Goal: Entertainment & Leisure: Consume media (video, audio)

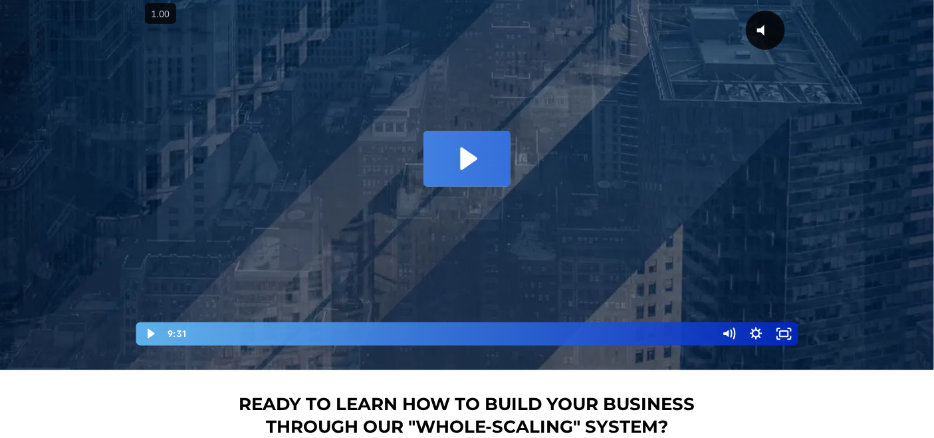
scroll to position [228, 0]
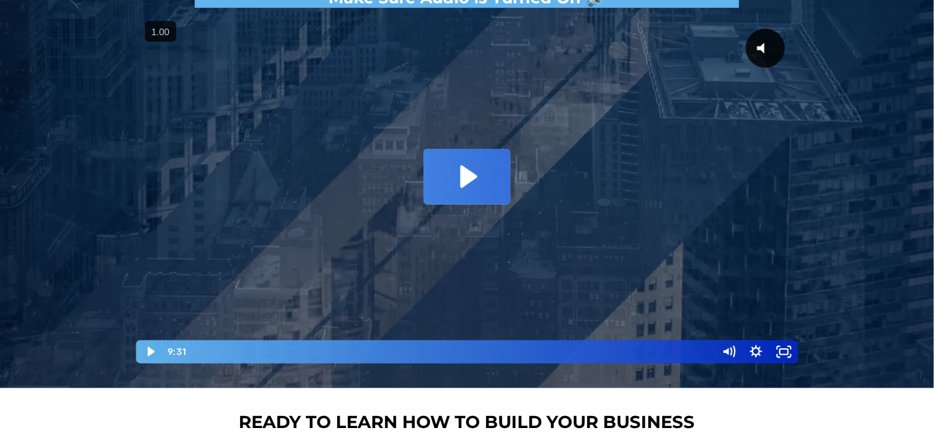
click at [472, 186] on icon "Play Video: David Choi - Whole-Scaling VSL V.2 (short)" at bounding box center [466, 176] width 86 height 55
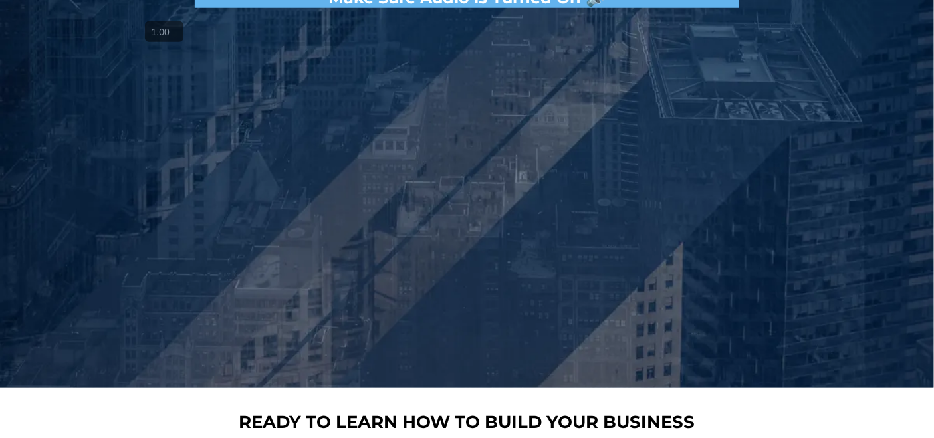
click at [0, 0] on button "+" at bounding box center [0, 0] width 0 height 0
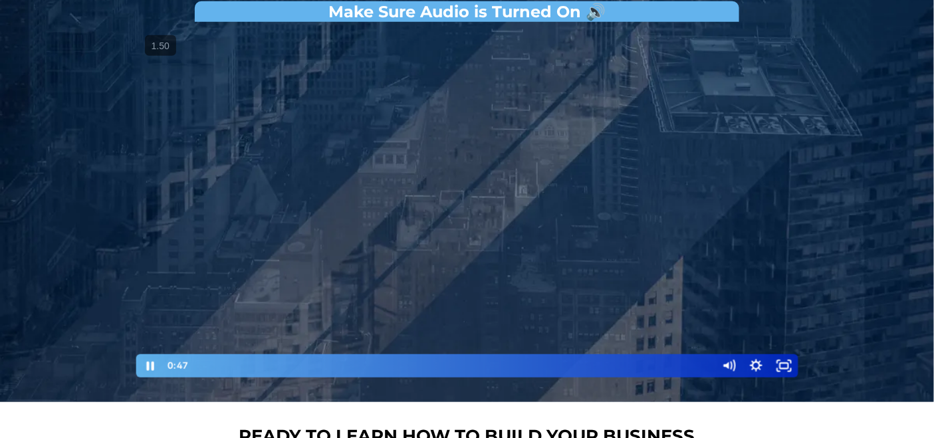
scroll to position [213, 0]
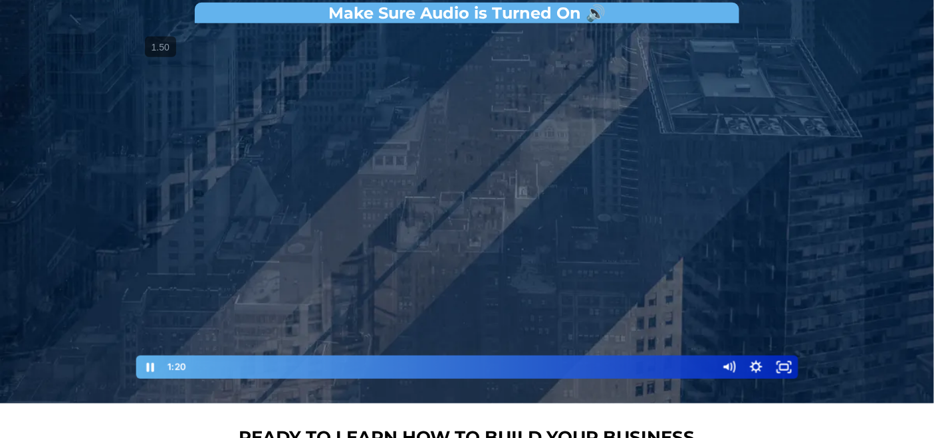
click at [342, 249] on div at bounding box center [467, 205] width 665 height 350
click at [340, 251] on div at bounding box center [467, 205] width 665 height 350
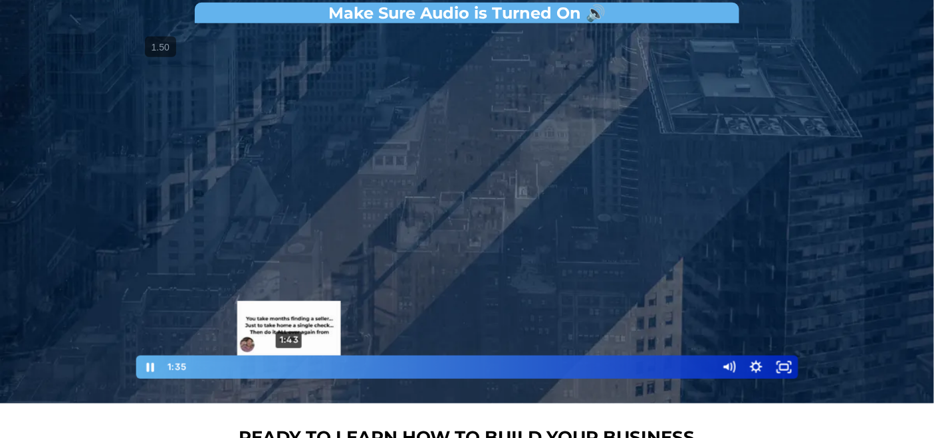
click at [289, 366] on div "1:43" at bounding box center [452, 367] width 512 height 23
click at [298, 367] on div "1:53" at bounding box center [452, 367] width 512 height 23
click at [304, 370] on div "2:00" at bounding box center [452, 367] width 512 height 23
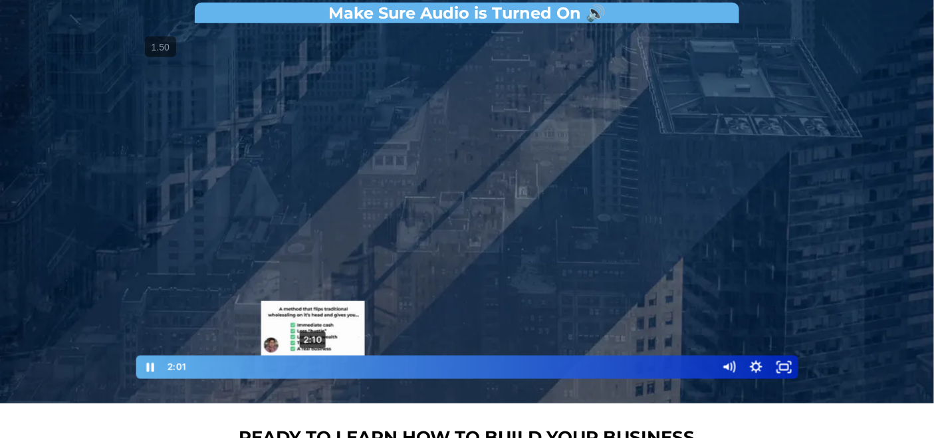
click at [313, 367] on div "2:10" at bounding box center [452, 367] width 512 height 23
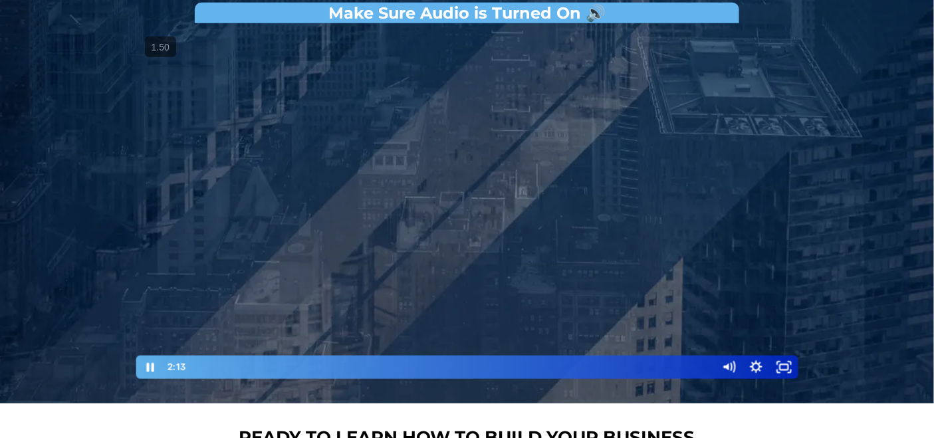
click at [272, 220] on div at bounding box center [467, 205] width 665 height 350
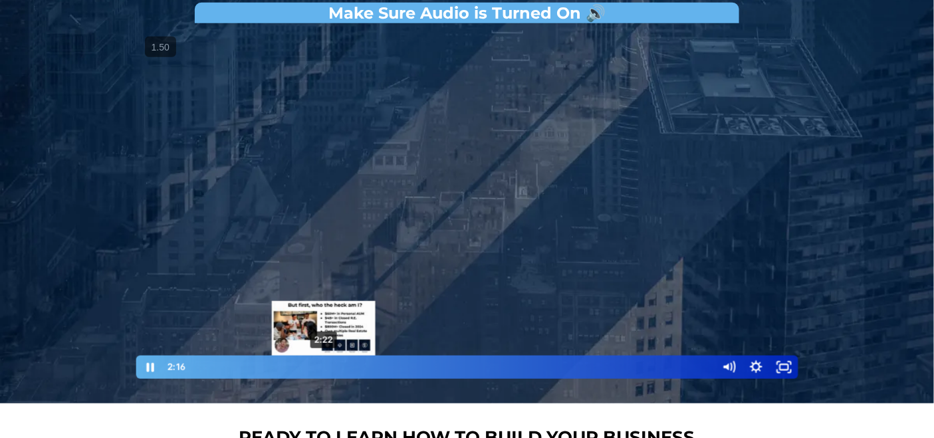
click at [324, 365] on div "2:22" at bounding box center [452, 367] width 512 height 23
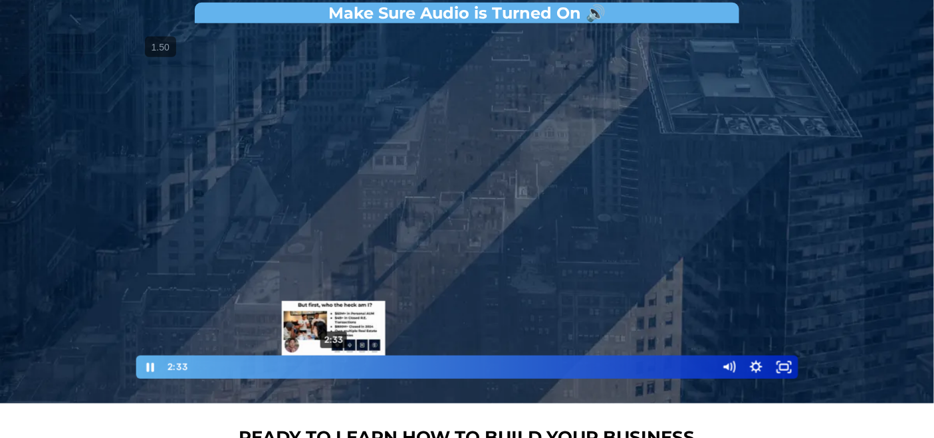
click at [334, 365] on div "Playbar" at bounding box center [334, 367] width 8 height 8
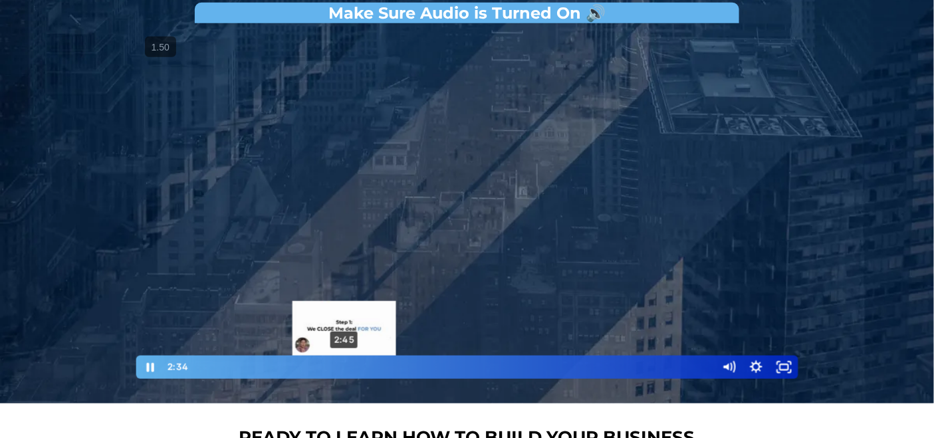
click at [345, 365] on div "2:45" at bounding box center [452, 367] width 512 height 23
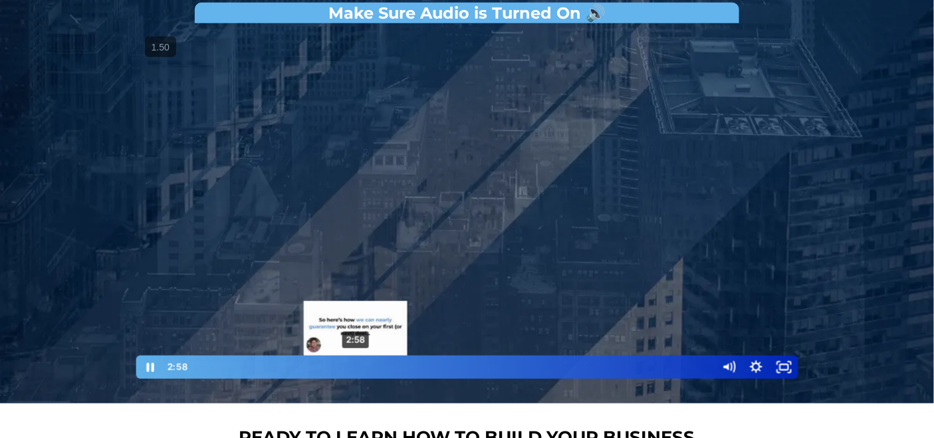
click at [356, 365] on div "2:58" at bounding box center [452, 367] width 512 height 23
click at [363, 365] on div "3:07" at bounding box center [452, 367] width 512 height 23
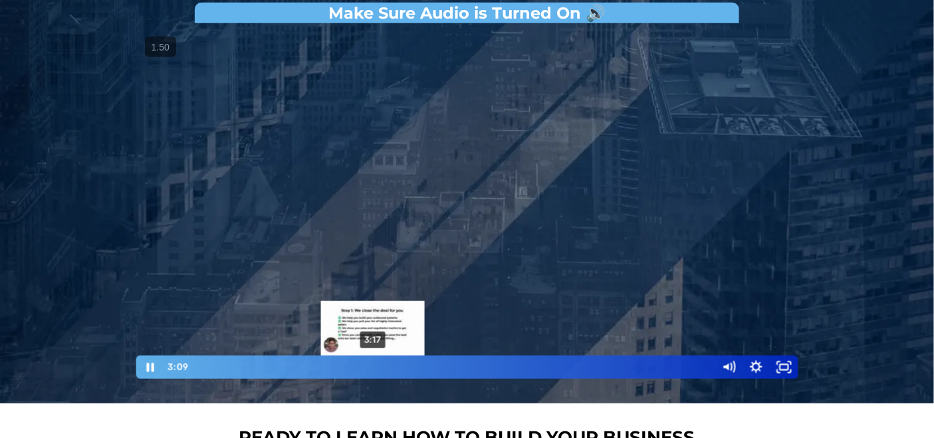
click at [373, 365] on div "3:17" at bounding box center [452, 367] width 512 height 23
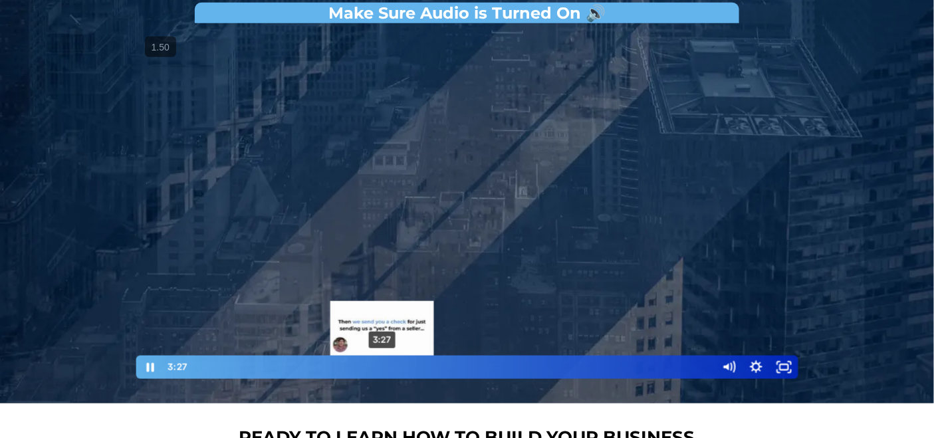
click at [382, 366] on div "3:27" at bounding box center [452, 367] width 512 height 23
click at [393, 366] on div "3:40" at bounding box center [452, 367] width 512 height 23
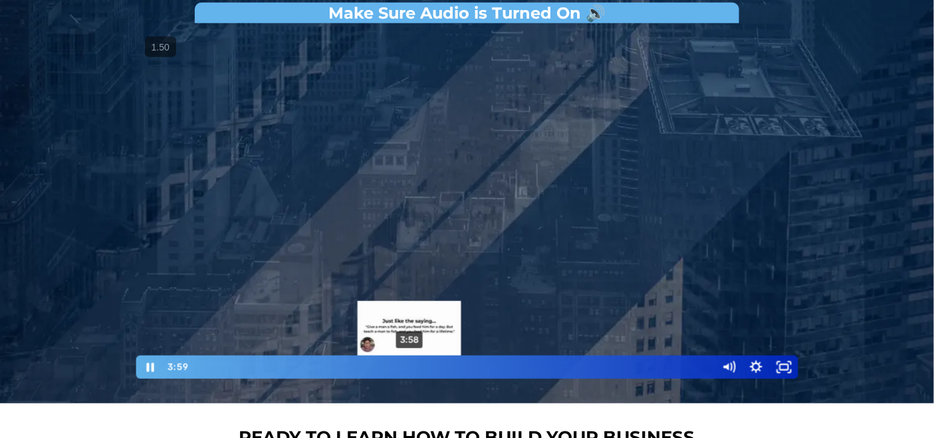
click at [410, 367] on div "3:58" at bounding box center [452, 367] width 512 height 23
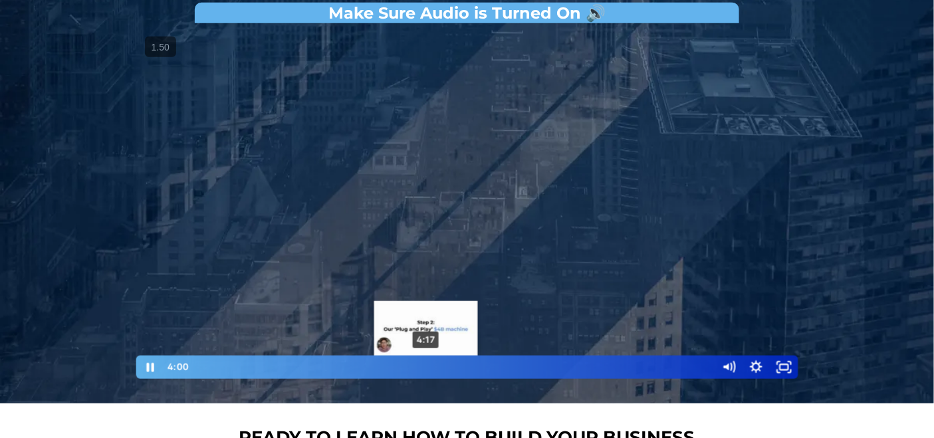
click at [429, 367] on div "4:17" at bounding box center [452, 367] width 512 height 23
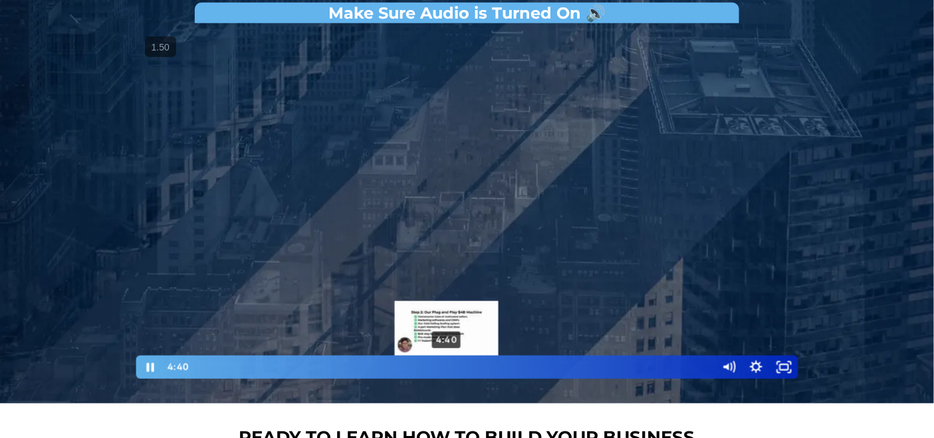
click at [447, 369] on div "4:40" at bounding box center [452, 367] width 512 height 23
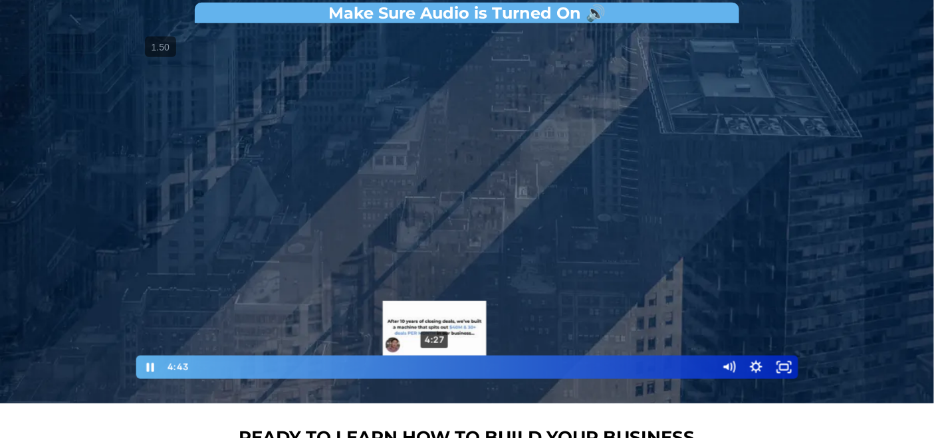
click at [435, 367] on div "4:27" at bounding box center [452, 367] width 512 height 23
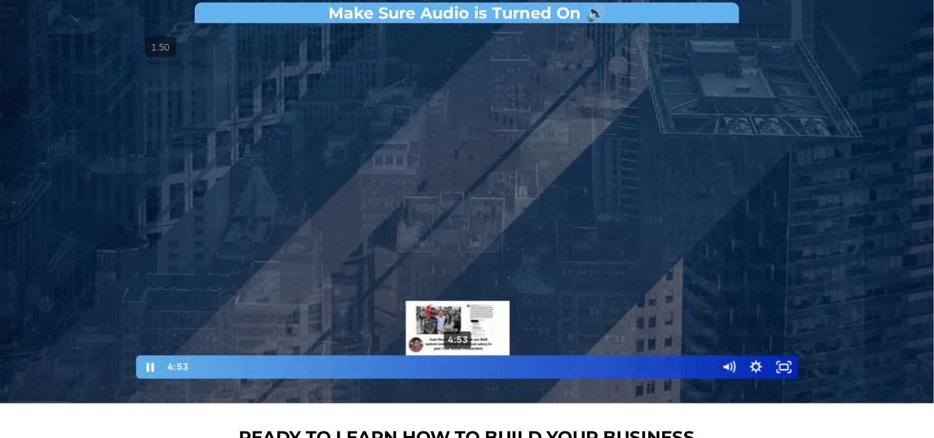
click at [459, 365] on div "Playbar" at bounding box center [458, 367] width 8 height 8
click at [463, 365] on div "Playbar" at bounding box center [462, 367] width 8 height 8
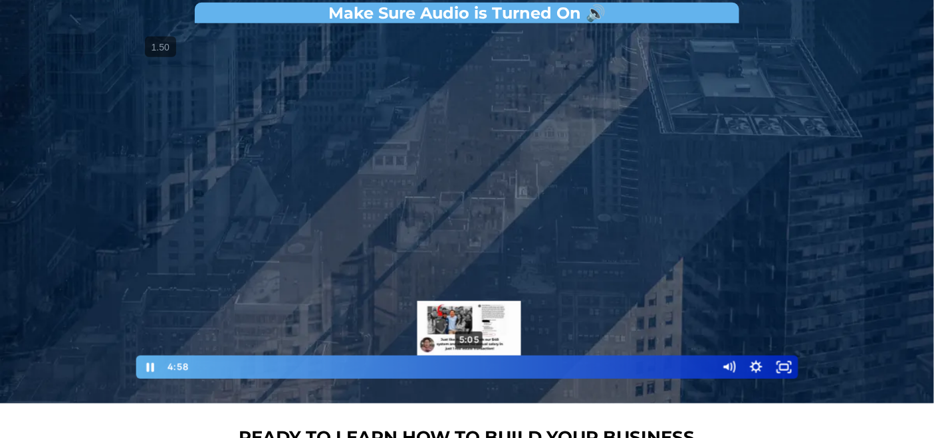
click at [470, 365] on div "5:05" at bounding box center [452, 367] width 512 height 23
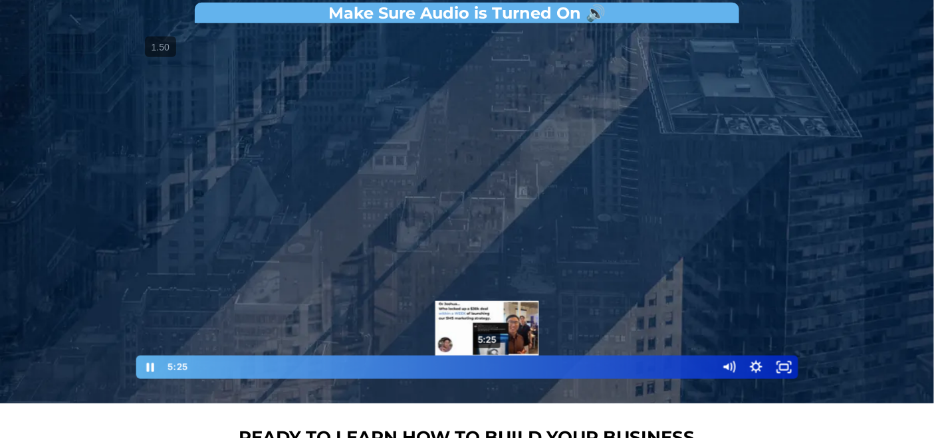
click at [488, 365] on div "5:25" at bounding box center [452, 367] width 512 height 23
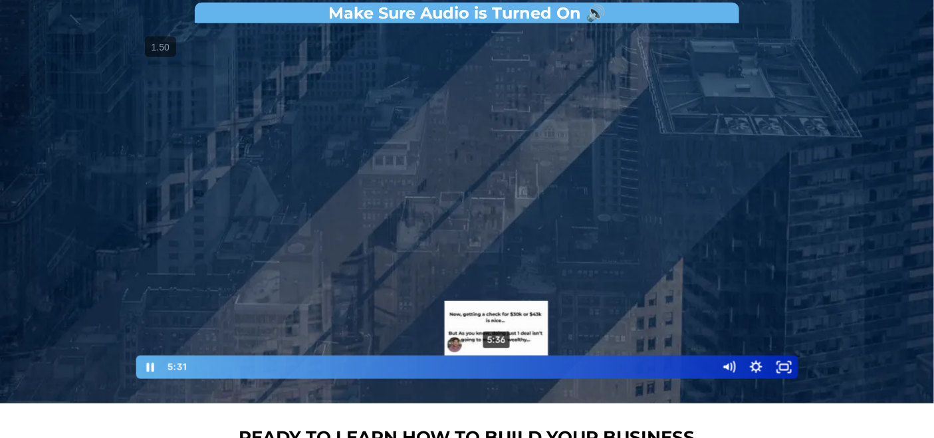
click at [497, 365] on div "5:36" at bounding box center [452, 367] width 512 height 23
click at [507, 365] on div "5:47" at bounding box center [452, 367] width 512 height 23
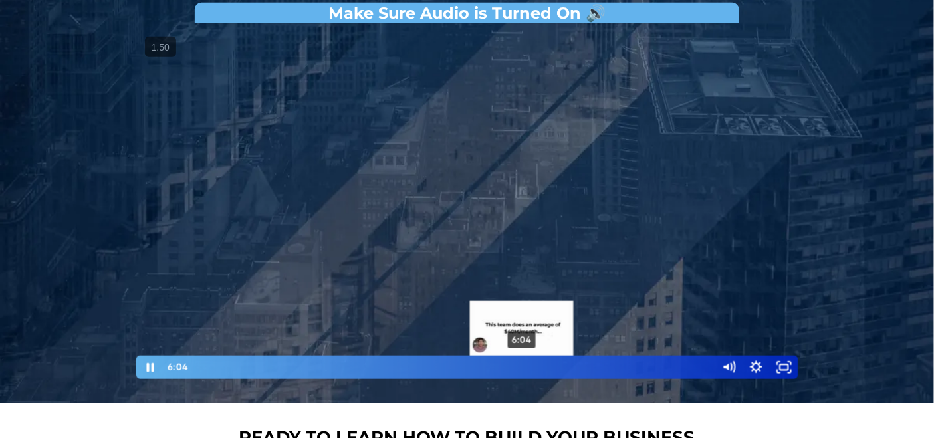
click at [522, 365] on div "6:04" at bounding box center [452, 367] width 512 height 23
click at [535, 365] on div "6:18" at bounding box center [452, 367] width 512 height 23
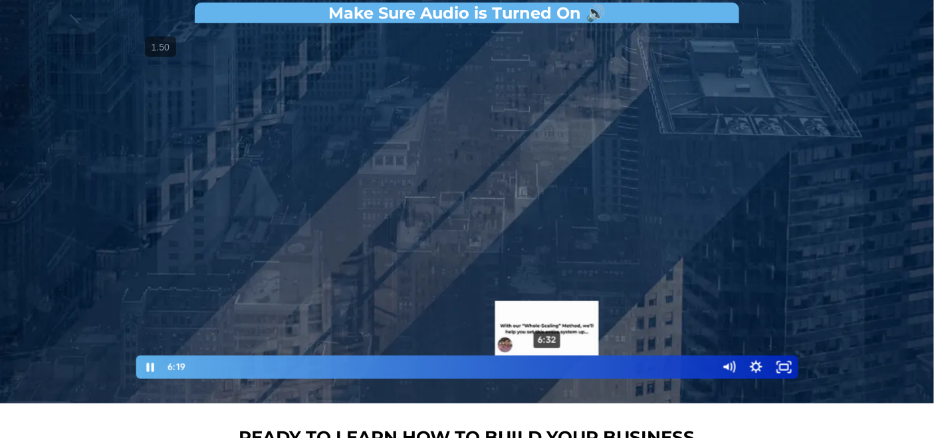
click at [548, 365] on div "6:32" at bounding box center [452, 367] width 512 height 23
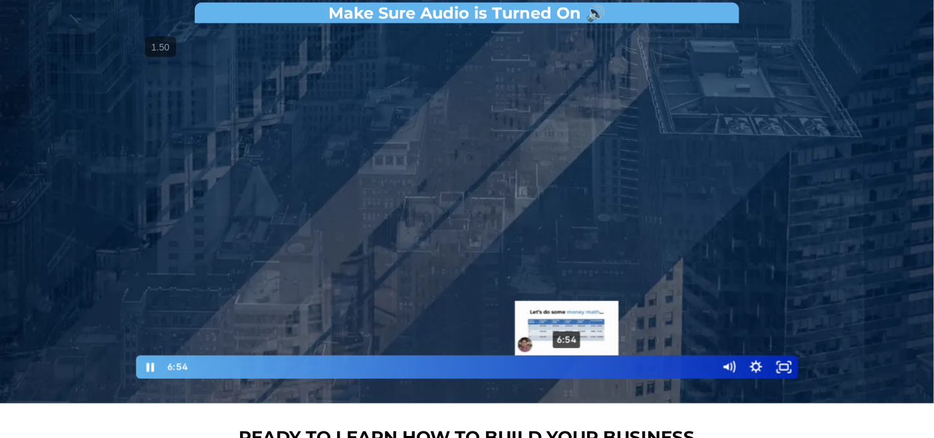
click at [567, 365] on div "6:54" at bounding box center [452, 367] width 512 height 23
click at [575, 365] on div "7:03" at bounding box center [452, 367] width 512 height 23
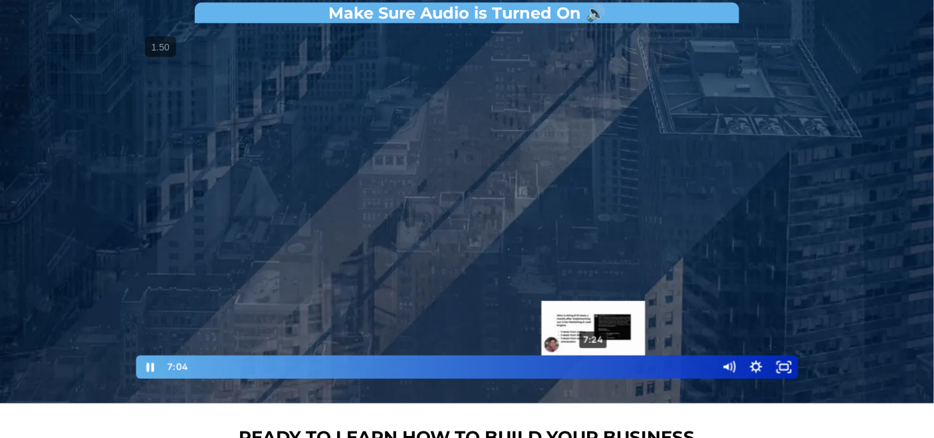
click at [594, 365] on div "7:24" at bounding box center [452, 367] width 512 height 23
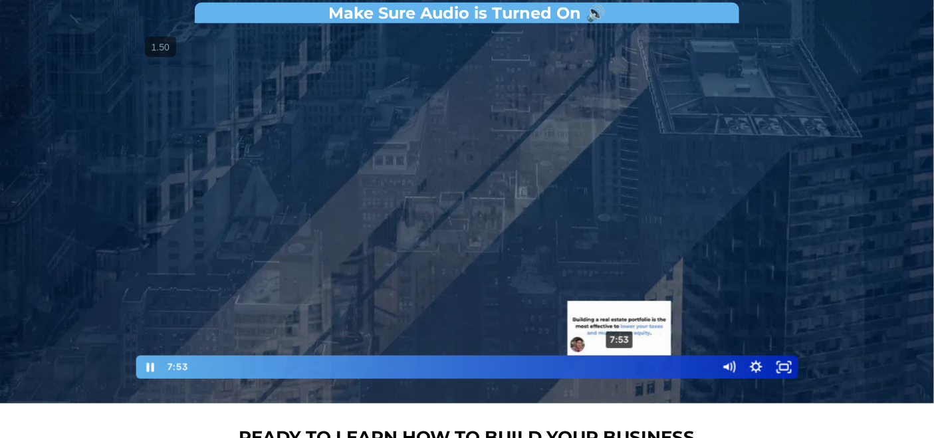
click at [620, 367] on div "7:53" at bounding box center [452, 367] width 512 height 23
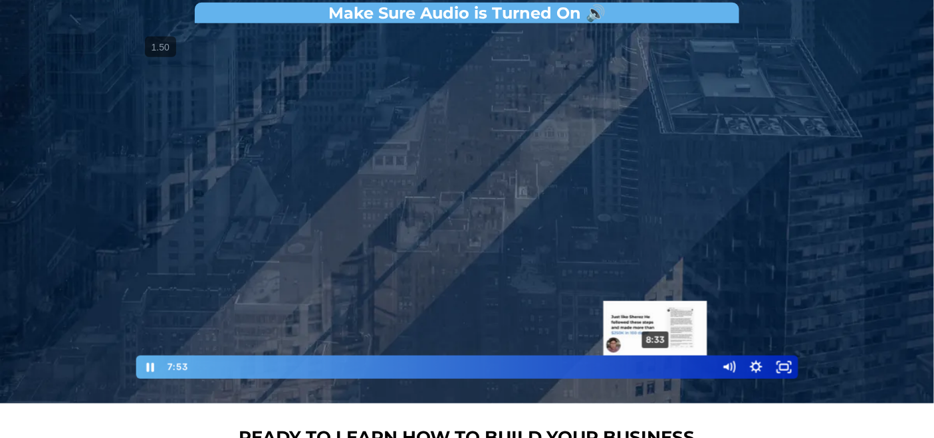
click at [657, 367] on div "8:33" at bounding box center [452, 367] width 512 height 23
